Goal: Task Accomplishment & Management: Complete application form

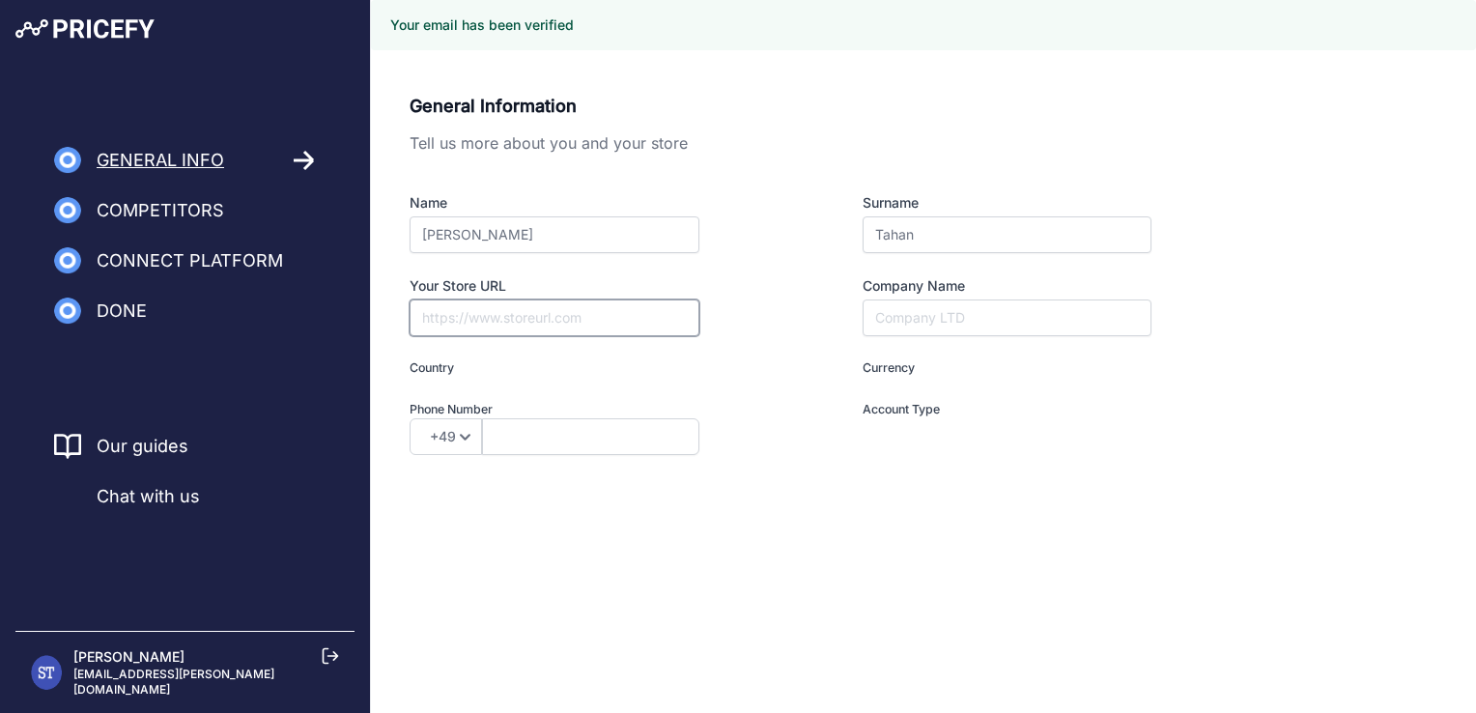
click at [530, 307] on input "Your Store URL" at bounding box center [554, 317] width 290 height 37
type input "[DOMAIN_NAME]"
type input "A"
type input "I am a Merchant"
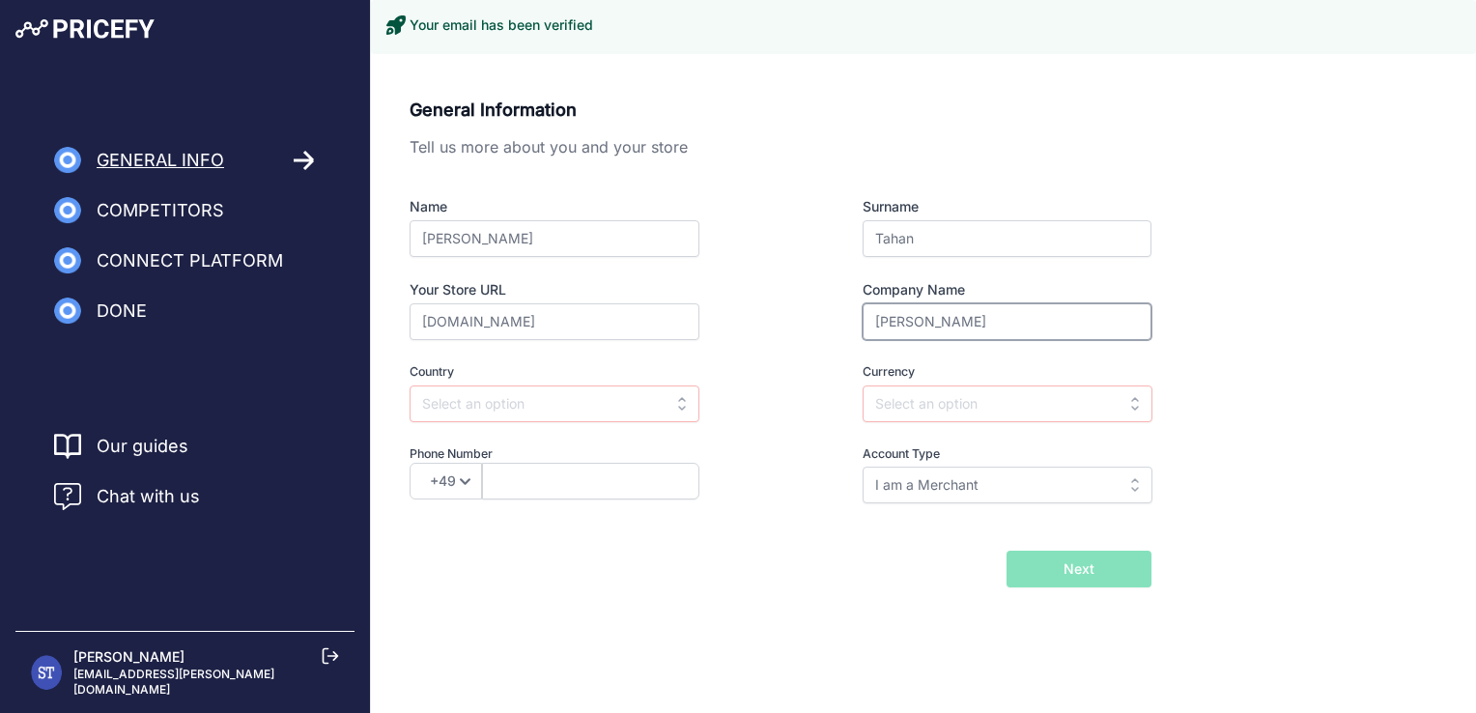
type input "[PERSON_NAME]"
click at [907, 406] on input "text" at bounding box center [1007, 403] width 290 height 37
drag, startPoint x: 935, startPoint y: 431, endPoint x: 892, endPoint y: 434, distance: 42.6
click at [934, 434] on div "USD" at bounding box center [982, 447] width 241 height 35
type input "USD"
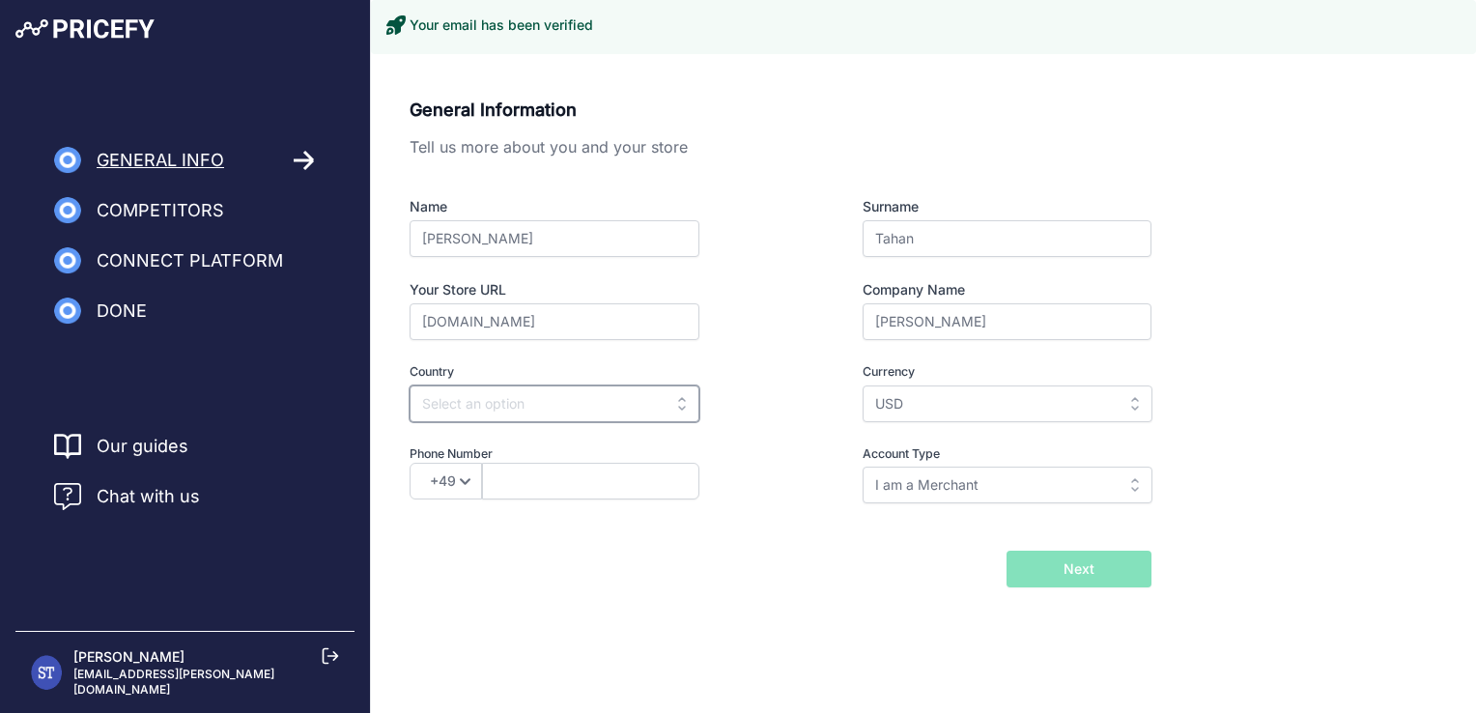
click at [560, 397] on input "text" at bounding box center [554, 403] width 290 height 37
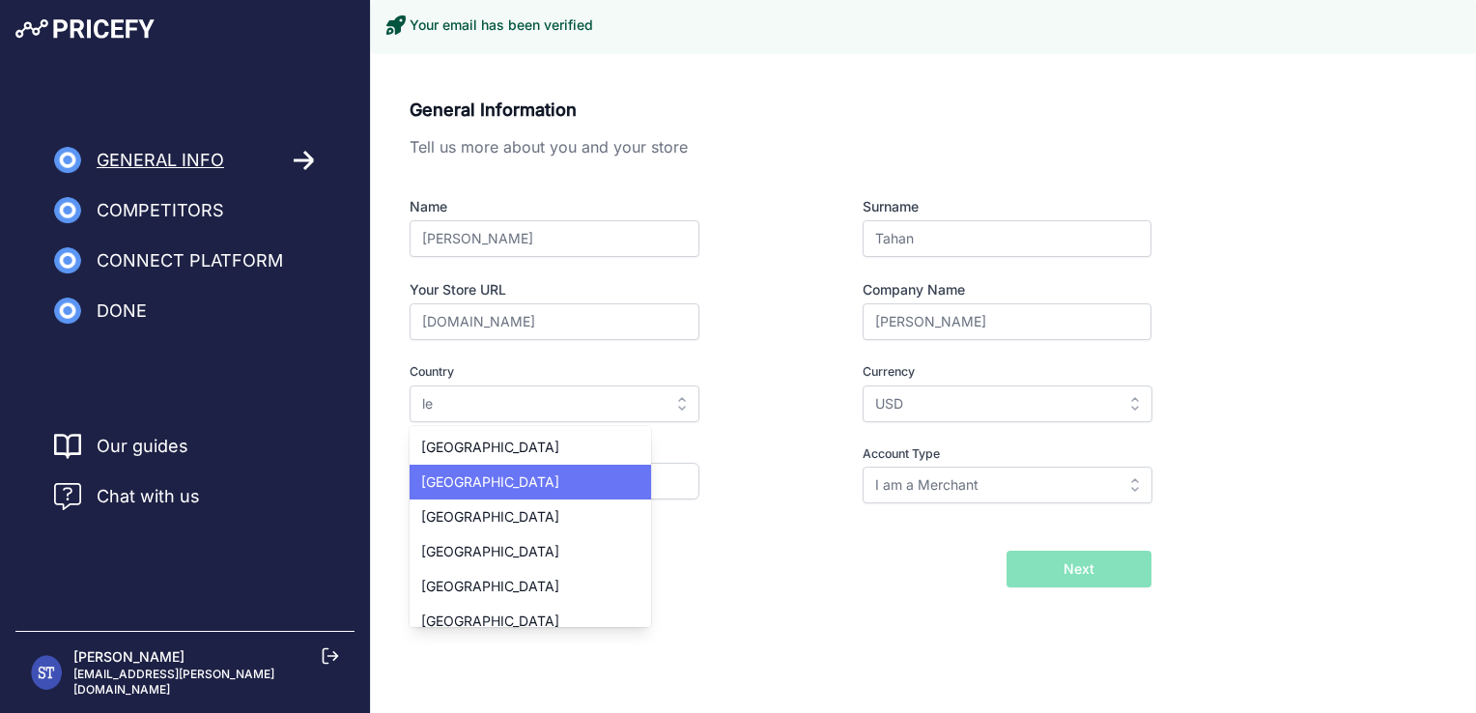
click at [474, 480] on span "[GEOGRAPHIC_DATA]" at bounding box center [490, 481] width 138 height 16
type input "[GEOGRAPHIC_DATA]"
type input "LBP"
select select "961"
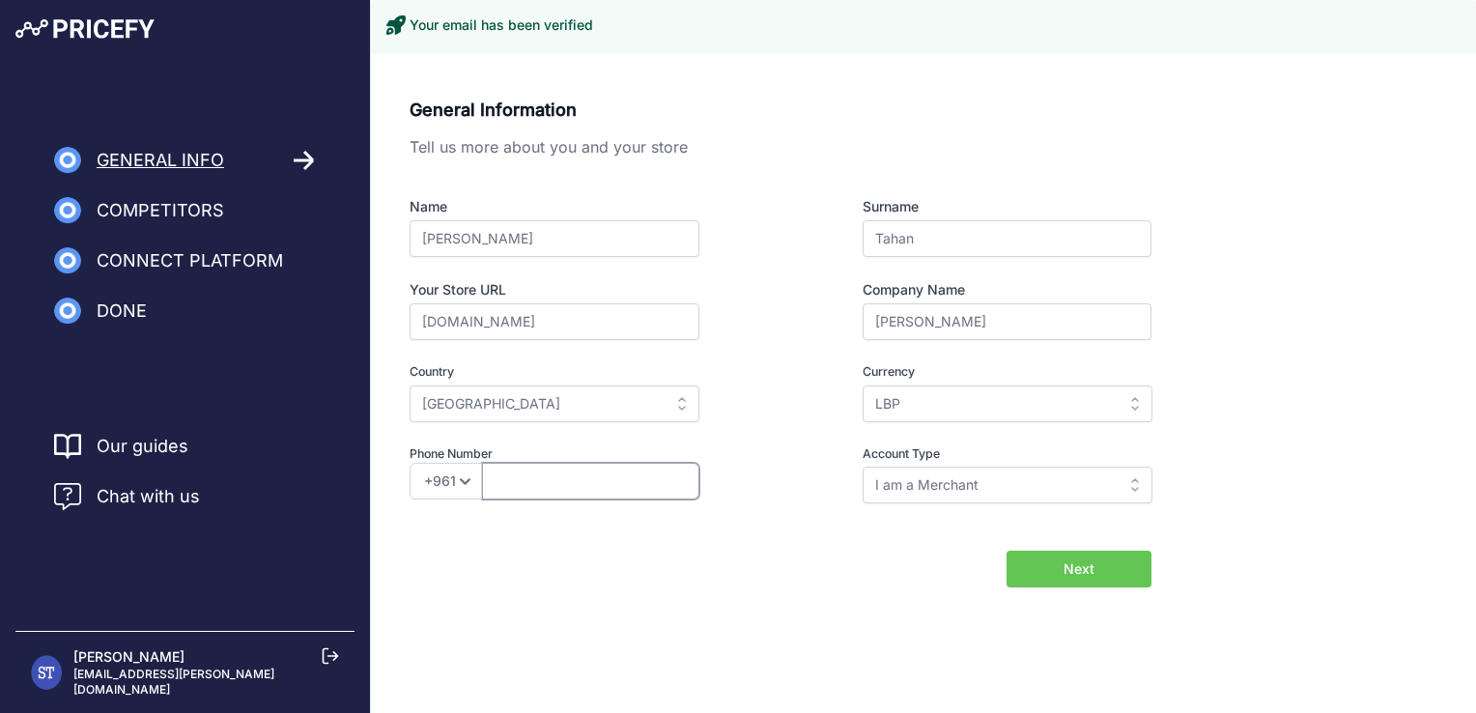
click at [520, 479] on input "text" at bounding box center [590, 481] width 217 height 37
type input "71364646"
click at [990, 481] on input "I am a Merchant" at bounding box center [1007, 484] width 290 height 37
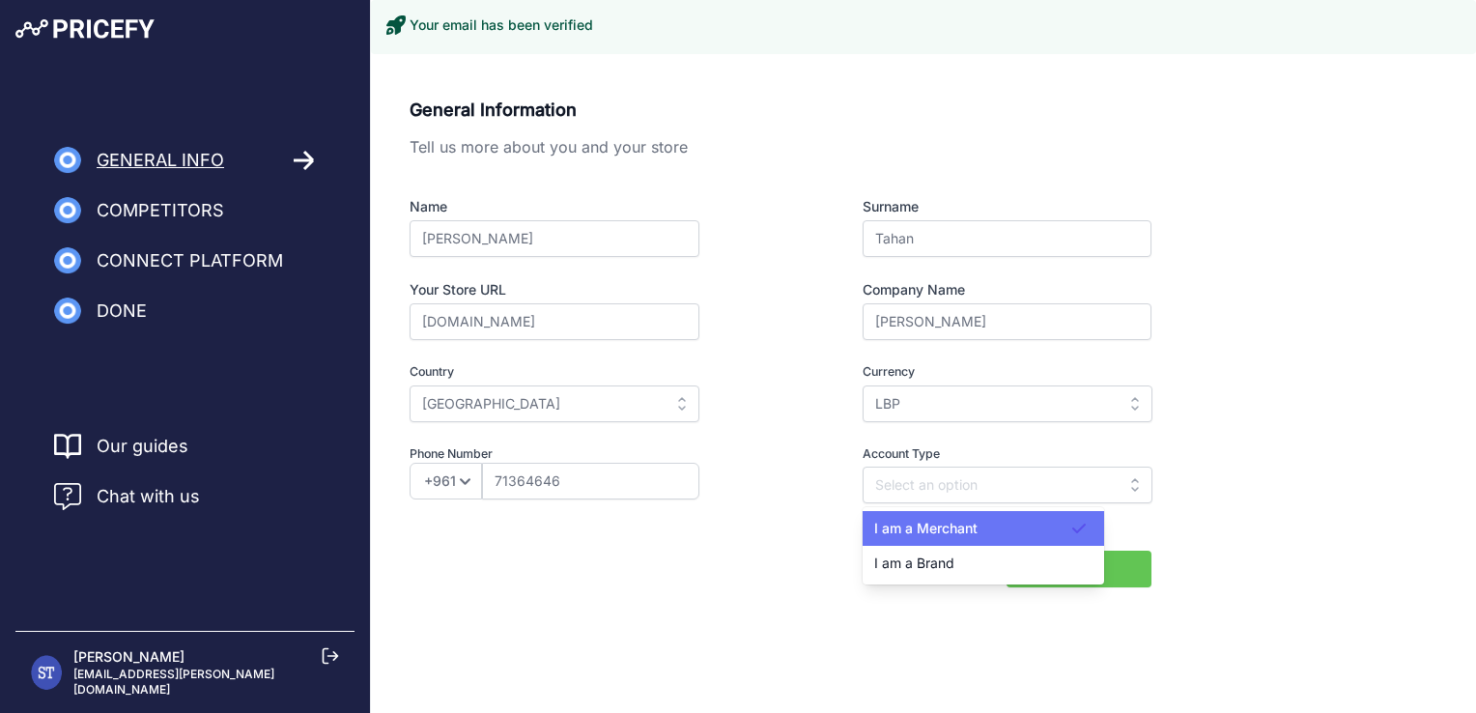
click at [989, 532] on div "I am a Merchant" at bounding box center [982, 528] width 241 height 35
type input "I am a Merchant"
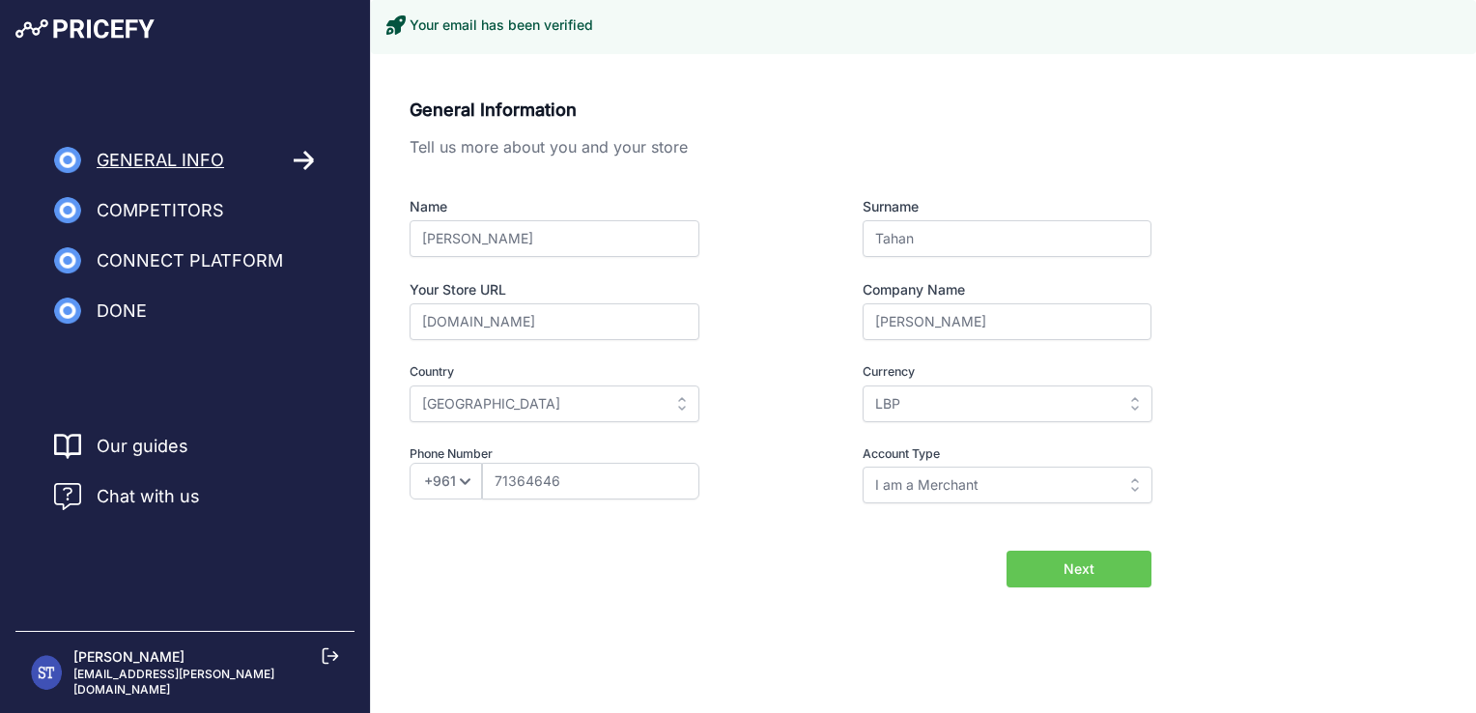
click at [1083, 561] on span "Next" at bounding box center [1078, 568] width 31 height 19
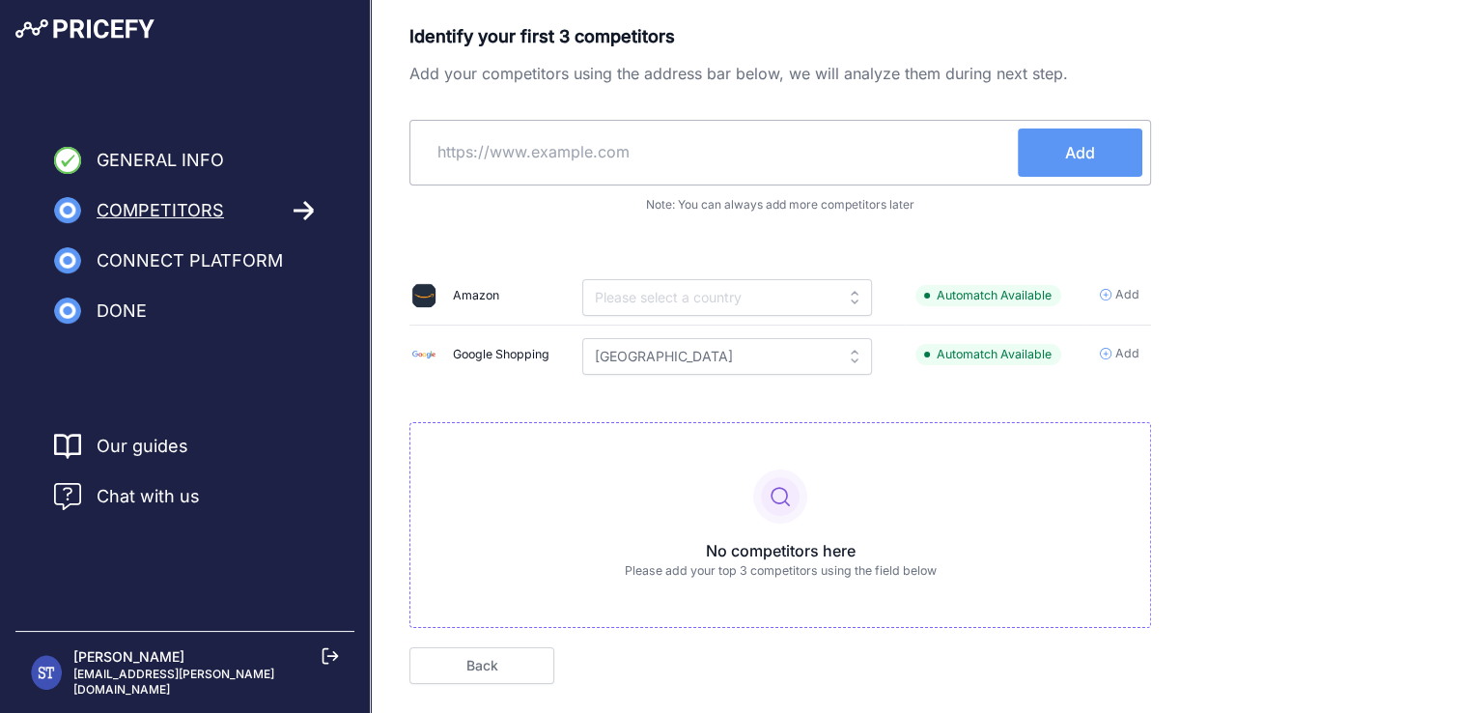
click at [487, 159] on input "text" at bounding box center [718, 151] width 600 height 46
type input "[DOMAIN_NAME]"
click at [1109, 150] on button "Add" at bounding box center [1080, 152] width 125 height 48
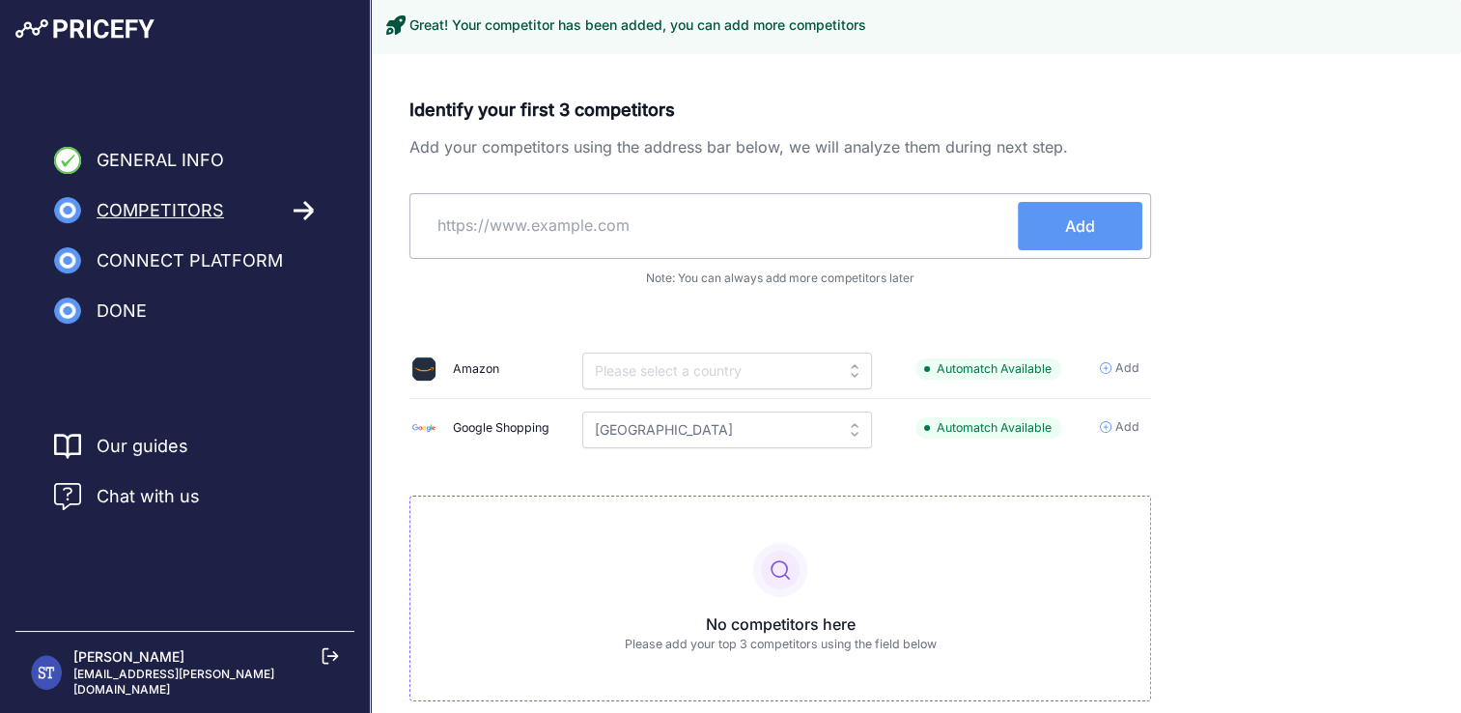
click at [534, 214] on input "text" at bounding box center [718, 225] width 600 height 46
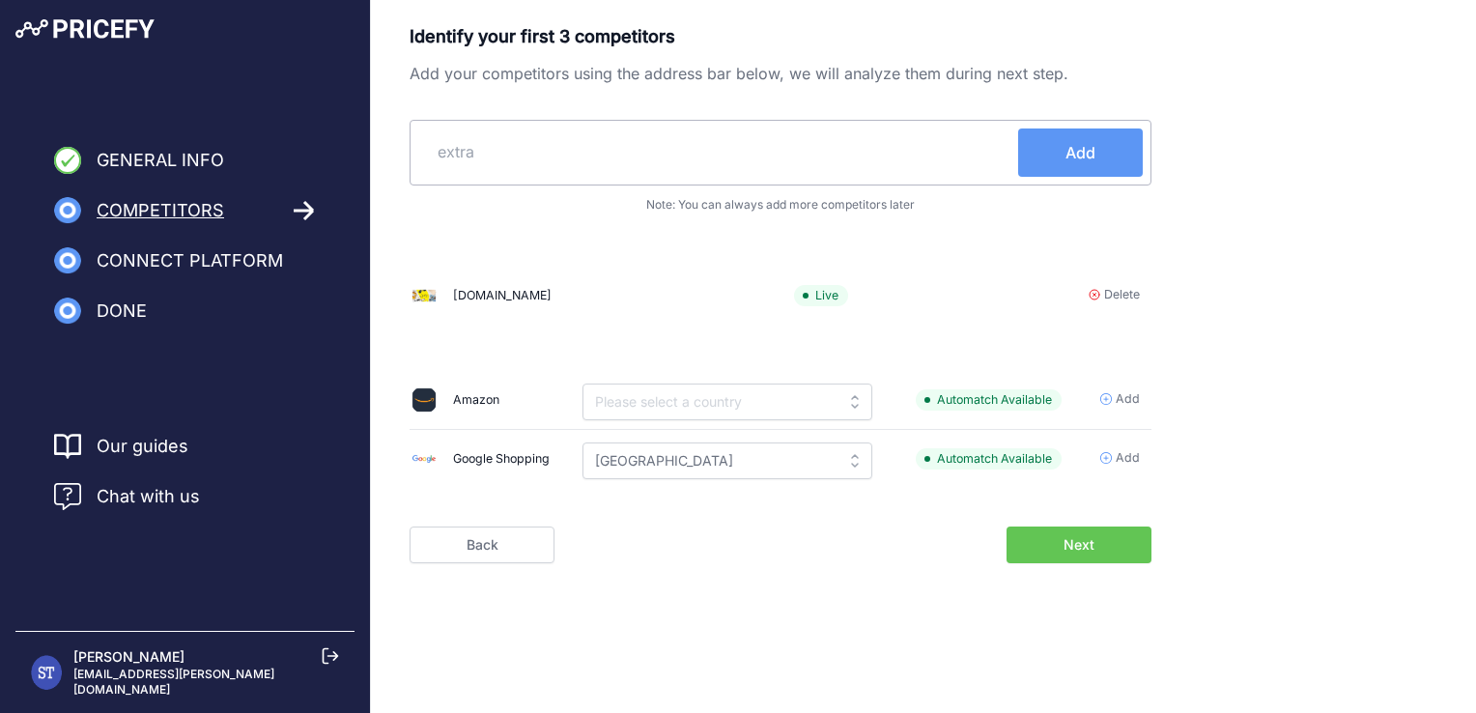
type input "extra"
click at [1062, 151] on button "Add" at bounding box center [1080, 152] width 125 height 48
click at [622, 153] on input "text" at bounding box center [718, 151] width 600 height 46
paste input "https://www.extra.com/en-sa/"
type input "https://www.extra.com/en-sa/"
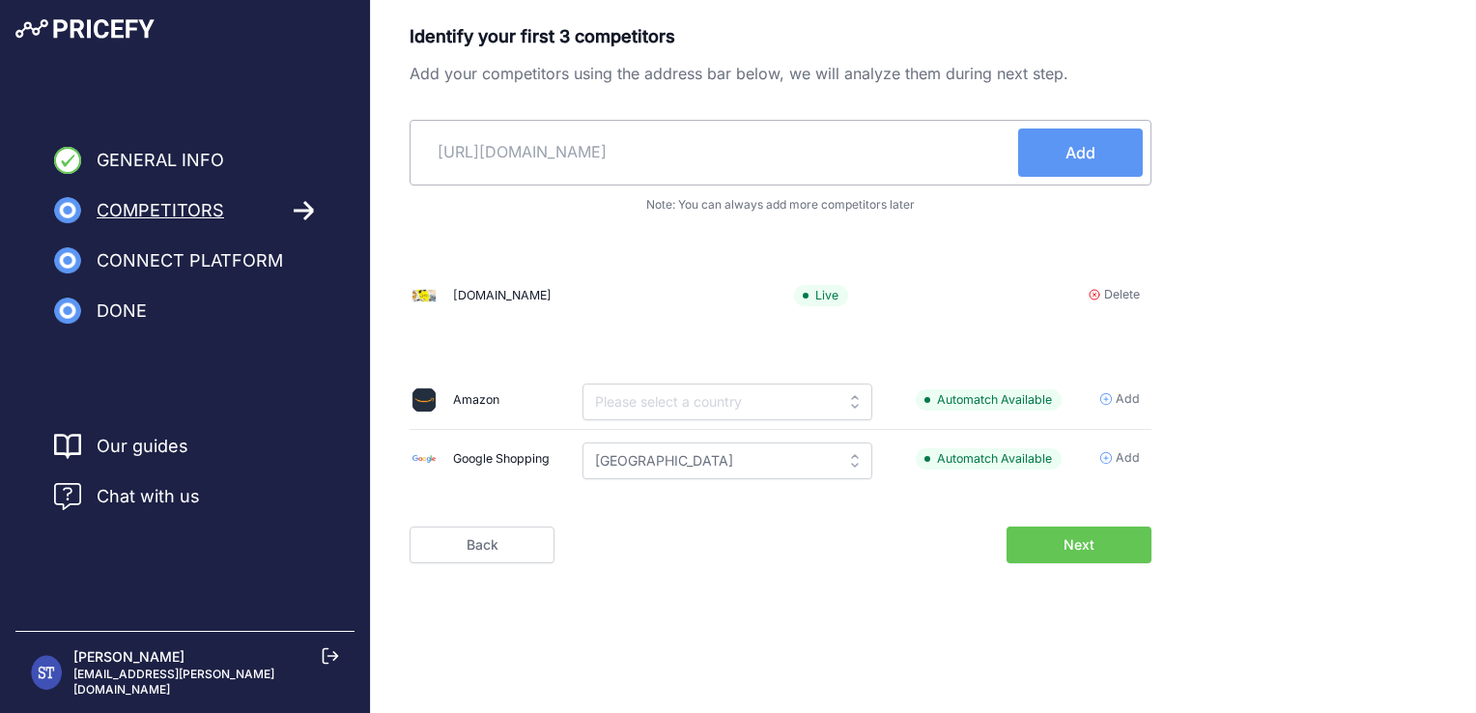
click at [1070, 163] on span "Add" at bounding box center [1080, 152] width 30 height 23
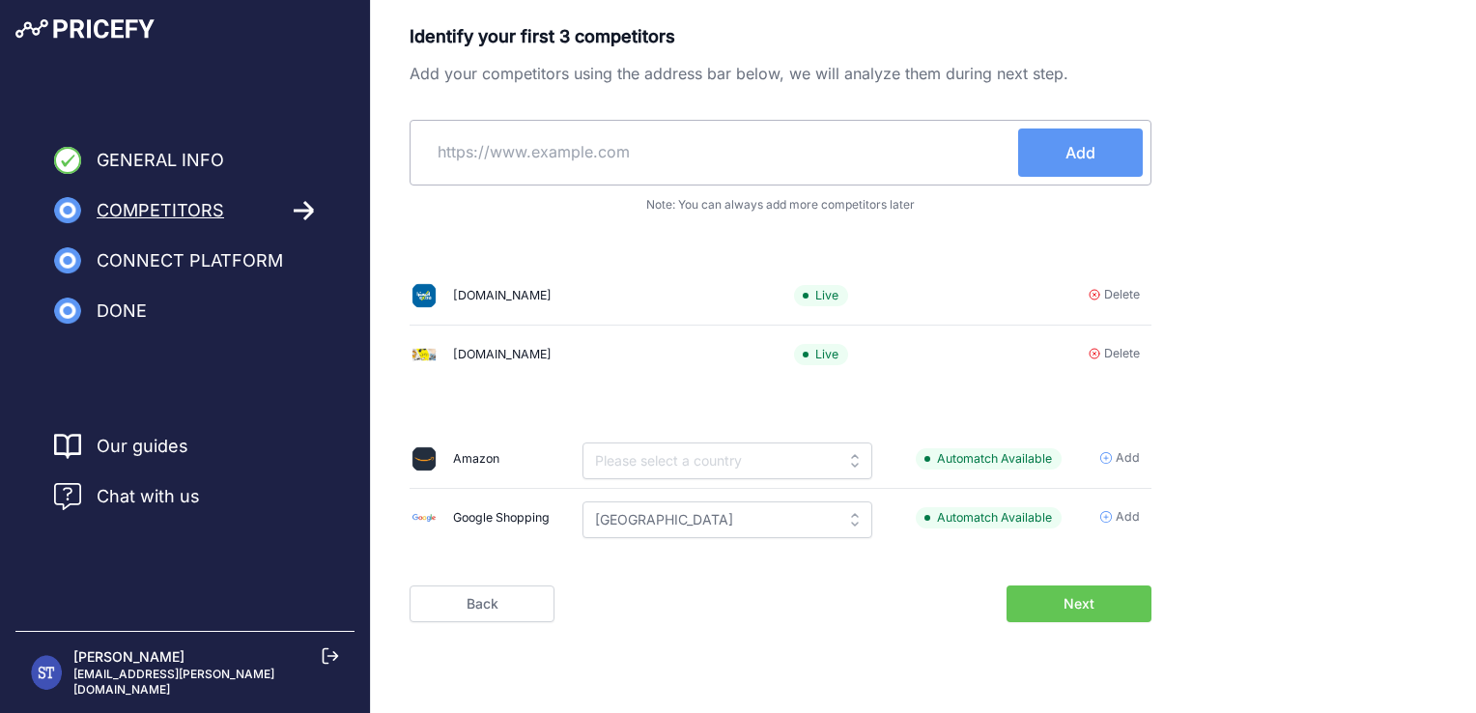
click at [491, 152] on input "text" at bounding box center [718, 151] width 600 height 46
type input "youneselectric.com"
click at [1087, 159] on span "Add" at bounding box center [1080, 152] width 30 height 23
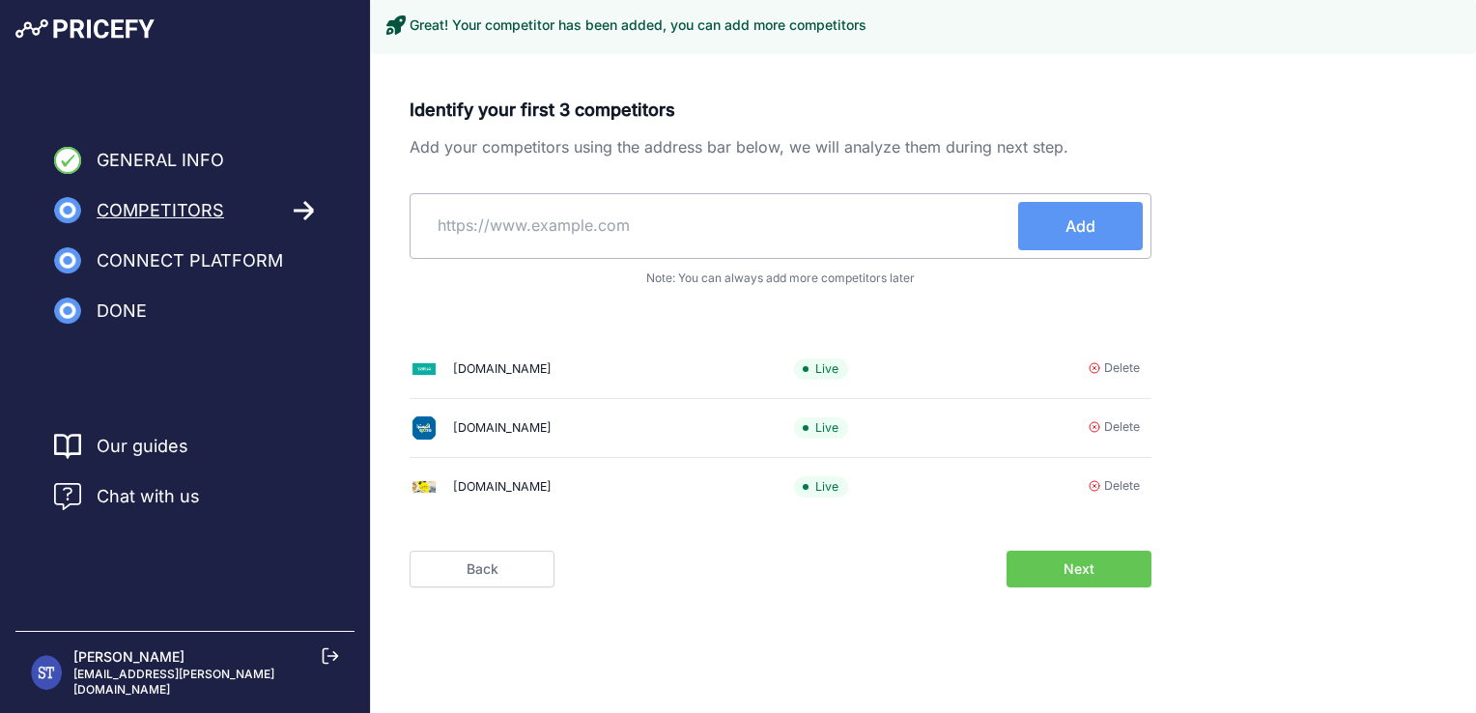
click at [1088, 560] on span "Next" at bounding box center [1078, 568] width 31 height 19
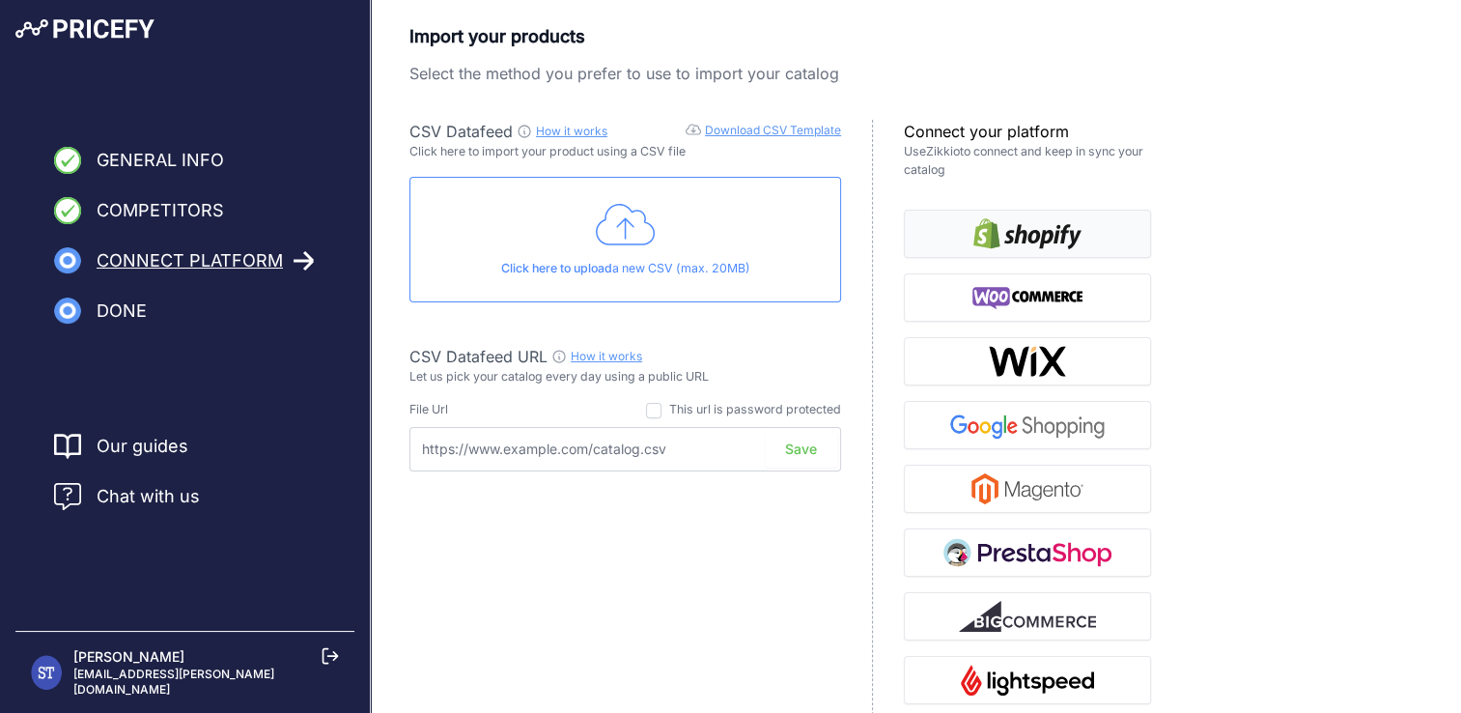
click at [1104, 214] on button "button" at bounding box center [1027, 234] width 247 height 48
